Goal: Find specific page/section

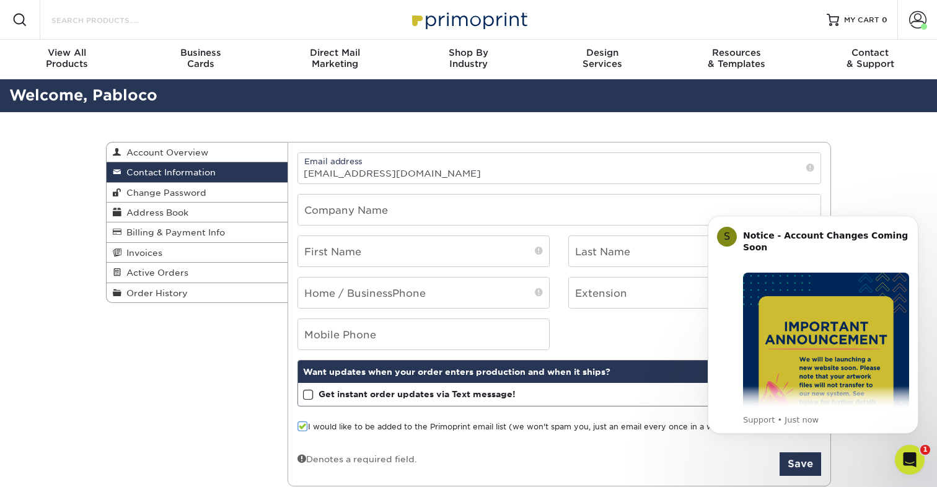
click at [67, 22] on input "Search Products" at bounding box center [110, 19] width 121 height 15
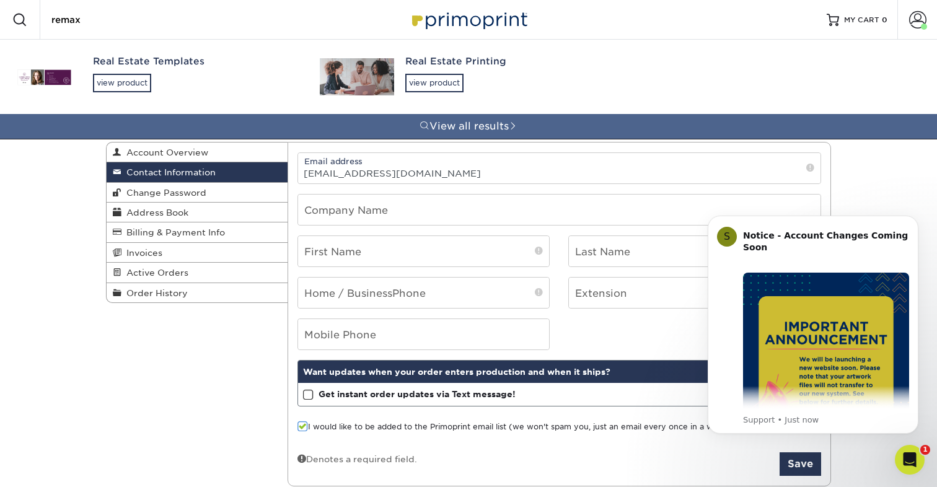
type input "remax"
click at [437, 58] on div "Real Estate Printing" at bounding box center [507, 62] width 204 height 14
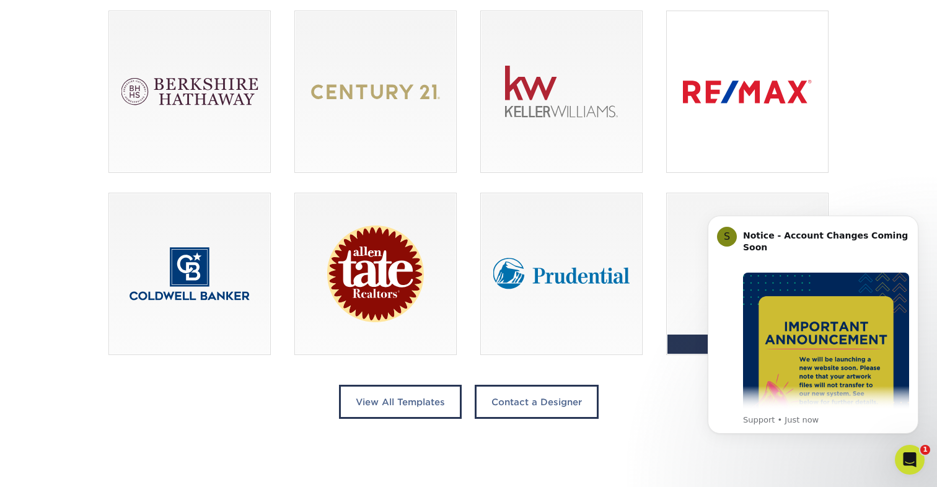
click at [743, 83] on div at bounding box center [746, 91] width 161 height 161
